Goal: Information Seeking & Learning: Learn about a topic

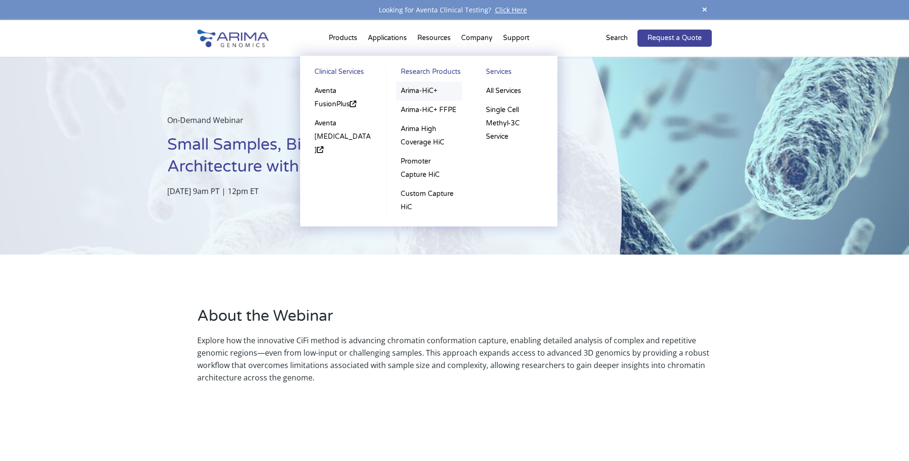
click at [431, 91] on link "Arima-HiC+" at bounding box center [429, 90] width 66 height 19
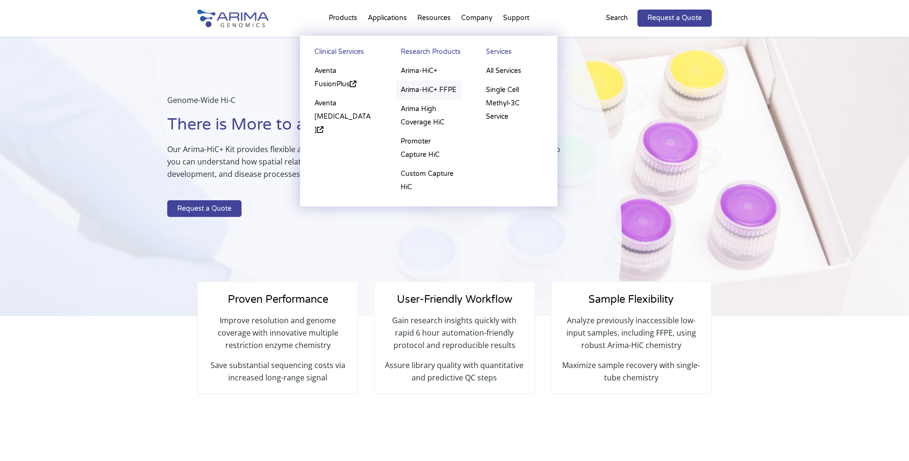
click at [437, 90] on link "Arima-HiC+ FFPE" at bounding box center [429, 89] width 66 height 19
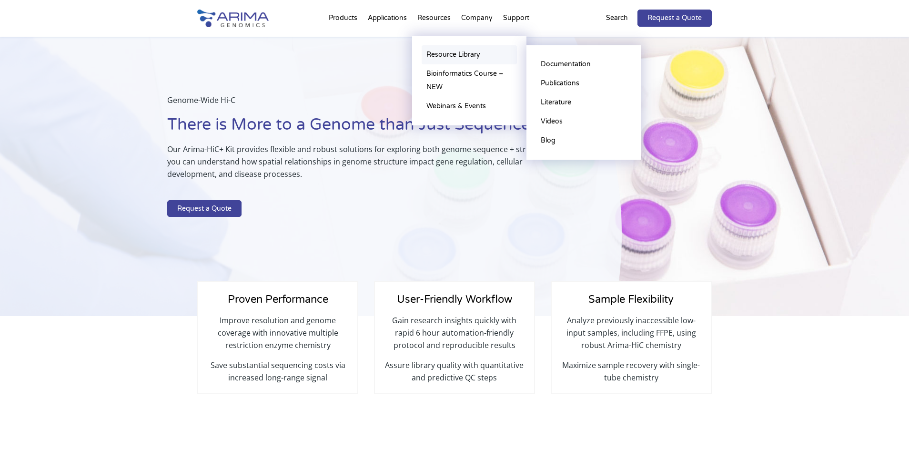
click at [445, 58] on link "Resource Library" at bounding box center [468, 54] width 95 height 19
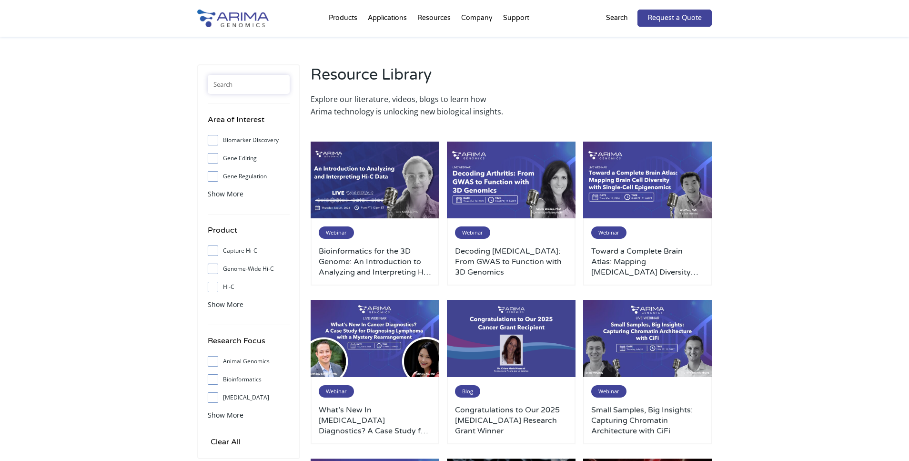
click at [240, 86] on input "text" at bounding box center [249, 84] width 82 height 19
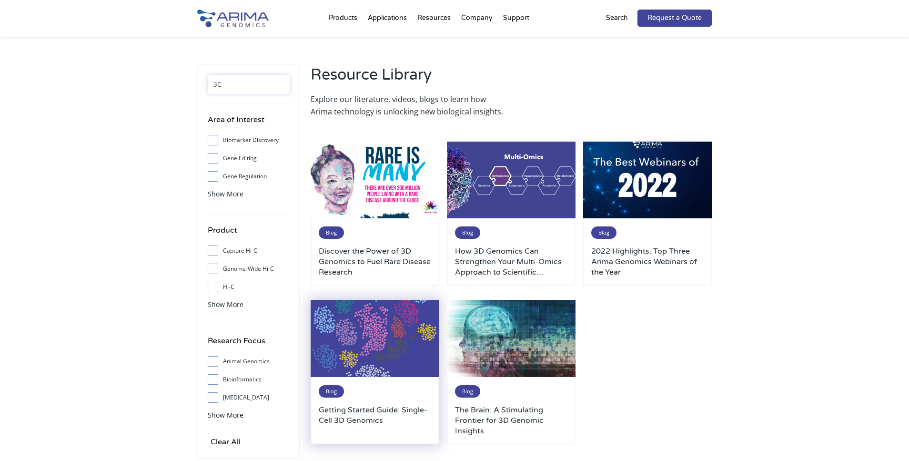
type input "3C"
click at [372, 421] on h3 "Getting Started Guide: Single-Cell 3D Genomics" at bounding box center [375, 419] width 112 height 31
